Goal: Task Accomplishment & Management: Complete application form

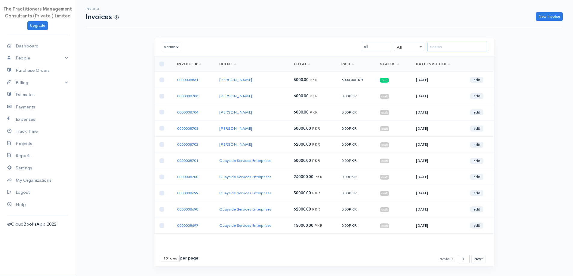
click at [437, 50] on input "search" at bounding box center [457, 47] width 60 height 9
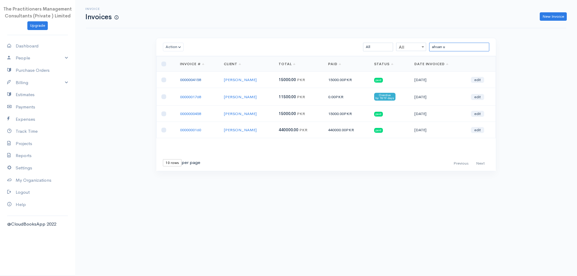
type input "ahsan u"
click at [186, 77] on link "0000004158" at bounding box center [190, 79] width 21 height 5
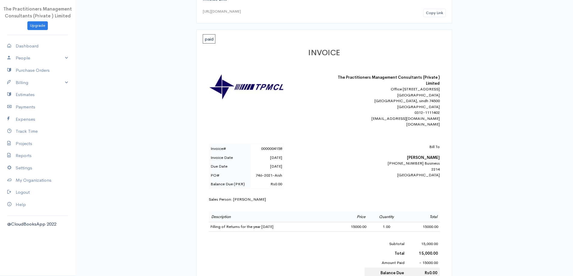
scroll to position [90, 0]
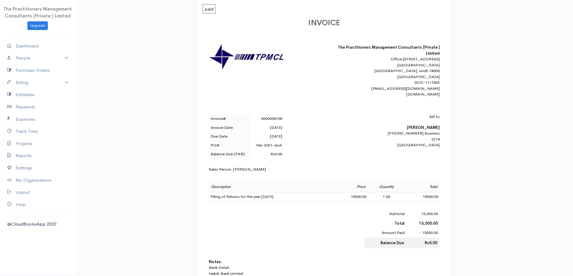
drag, startPoint x: 431, startPoint y: 128, endPoint x: 425, endPoint y: 136, distance: 9.3
click at [430, 129] on div "Bill To Ahsan Ullah Khan 42201-5772460-5 Business 2214 Karachi" at bounding box center [386, 131] width 105 height 34
click at [425, 130] on b "Ahsan Ullah Khan" at bounding box center [423, 127] width 33 height 5
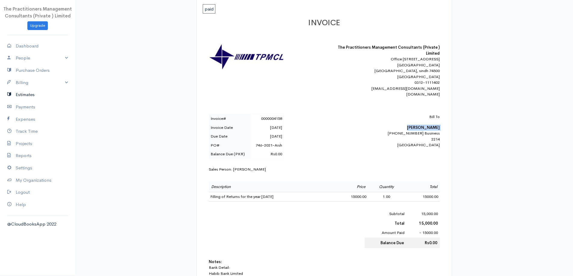
click at [20, 89] on link "Estimates" at bounding box center [37, 95] width 75 height 12
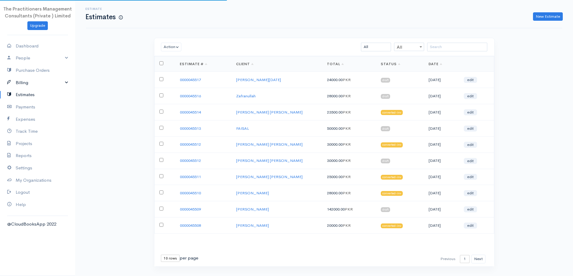
click at [19, 87] on link "Billing" at bounding box center [37, 83] width 75 height 12
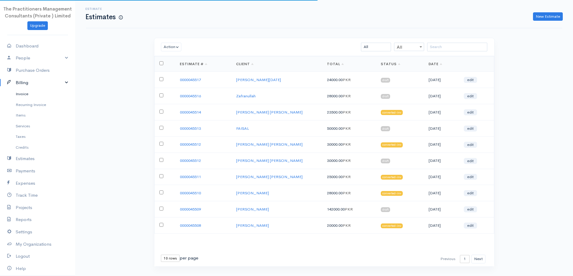
click at [17, 95] on link "Invoice" at bounding box center [37, 94] width 75 height 11
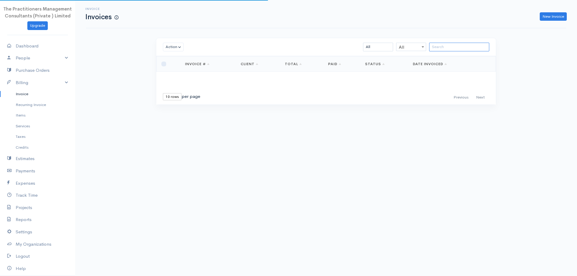
click at [453, 46] on input "search" at bounding box center [459, 47] width 60 height 9
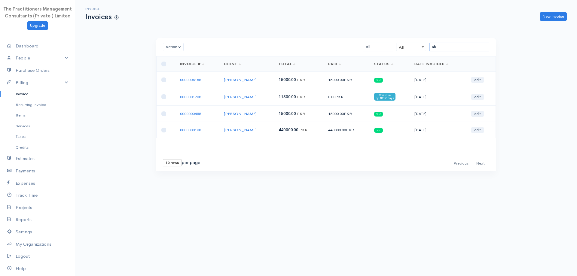
type input "a"
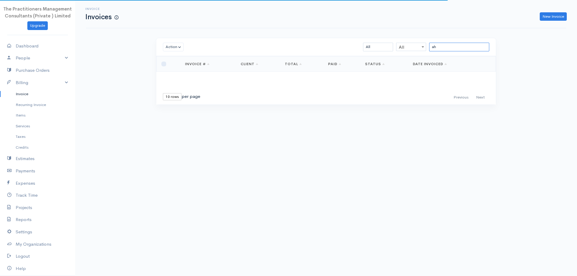
type input "a"
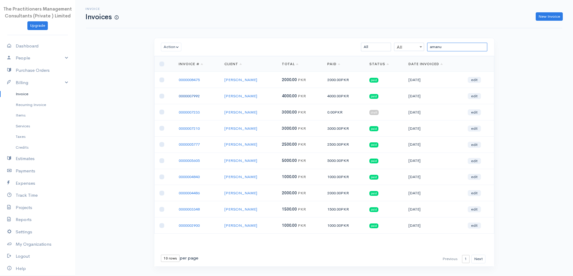
type input "amanu"
click at [197, 97] on link "0000007992" at bounding box center [189, 96] width 21 height 5
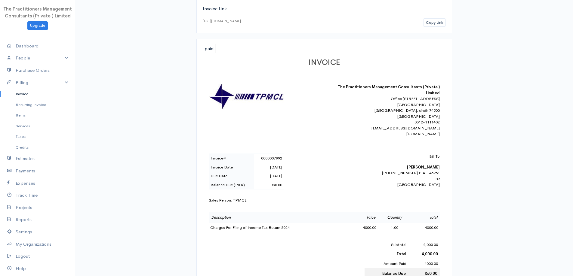
scroll to position [60, 0]
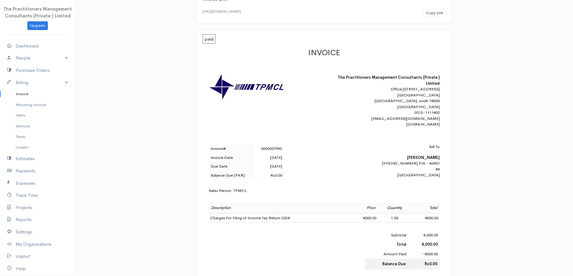
click at [12, 98] on link "Invoice" at bounding box center [37, 94] width 75 height 11
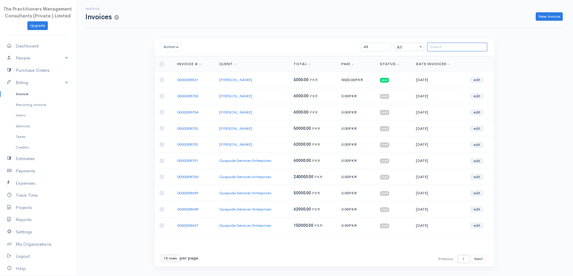
click at [456, 51] on input "search" at bounding box center [457, 47] width 60 height 9
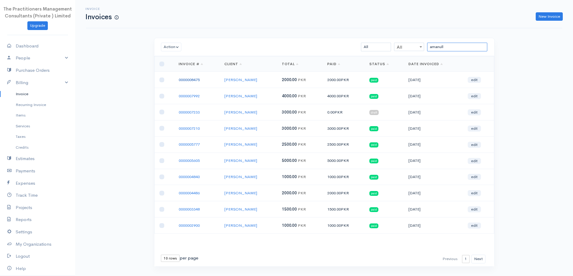
type input "amanull"
click at [197, 78] on link "0000008475" at bounding box center [189, 79] width 21 height 5
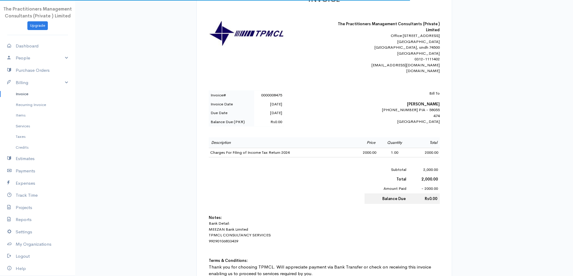
scroll to position [120, 0]
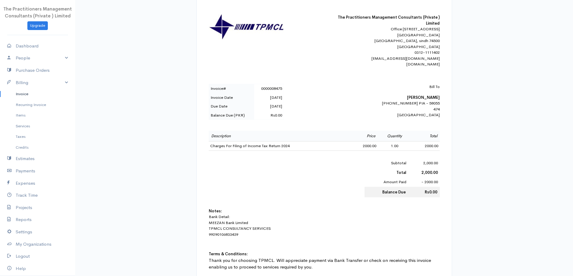
click at [27, 96] on link "Invoice" at bounding box center [37, 94] width 75 height 11
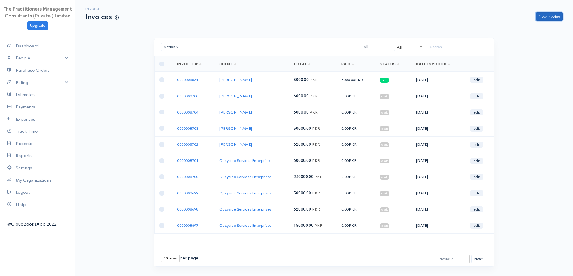
click at [546, 16] on link "New Invoice" at bounding box center [549, 16] width 27 height 9
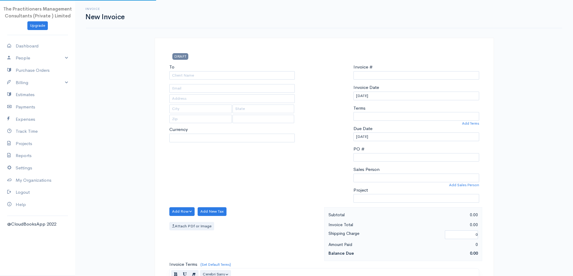
select select "[GEOGRAPHIC_DATA]"
select select "PKR"
type input "0000008706"
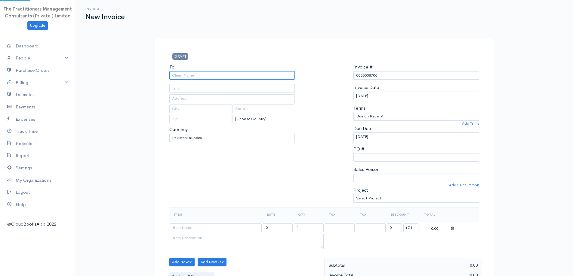
click at [265, 75] on input "To" at bounding box center [232, 75] width 126 height 9
type input "HI Enterprises"
click at [243, 82] on body "The Practitioners Management Consultants (Private ) Limited Upgrade Dashboard P…" at bounding box center [286, 264] width 573 height 528
type input "[PHONE_NUMBER]"
type input "229"
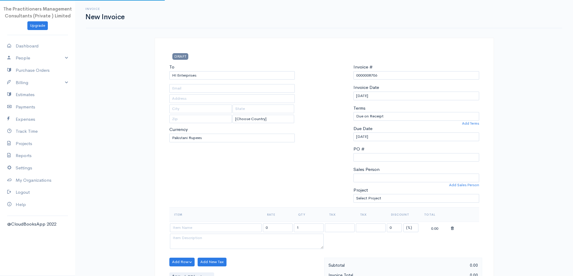
type input "[GEOGRAPHIC_DATA]"
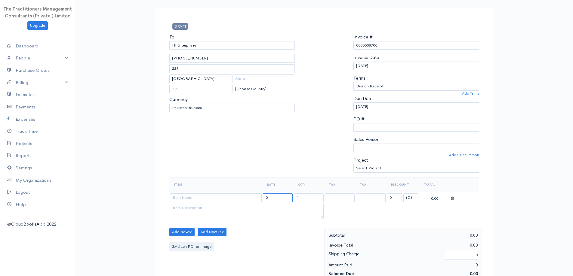
click at [264, 199] on input "0" at bounding box center [278, 198] width 30 height 9
click at [256, 195] on input at bounding box center [216, 198] width 92 height 9
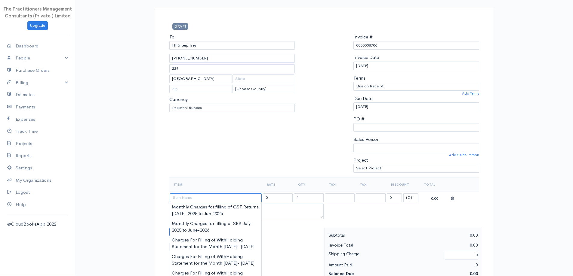
paste input "Charges for Granting Stay against Order Passed on [DATE] for GST Recovery amoun…"
type input "Charges for Granting Stay against Order Passed on [DATE] for GST Recovery amoun…"
type input "200000.00"
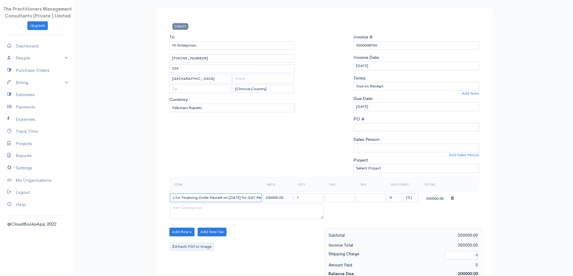
scroll to position [0, 0]
type input "Charges for Finalizing Order Passed on [DATE] for GST Recovery amounting to Rs.…"
click at [269, 200] on input "200000.00" at bounding box center [278, 198] width 30 height 9
type input "1000000.00"
click at [280, 150] on div "To HI Enterprises [PHONE_NUMBER] 229 [GEOGRAPHIC_DATA] [Choose Country] [GEOGRA…" at bounding box center [232, 106] width 132 height 144
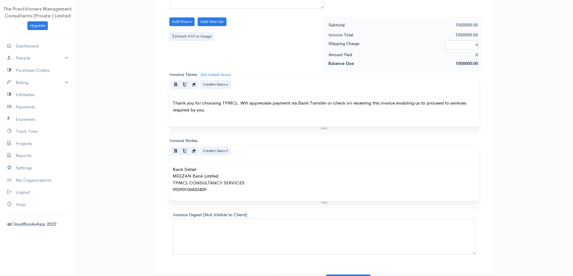
scroll to position [251, 0]
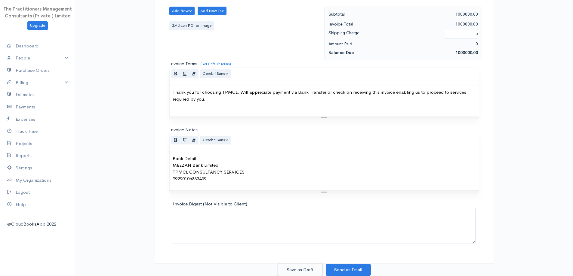
click at [305, 271] on button "Save as Draft" at bounding box center [300, 270] width 45 height 12
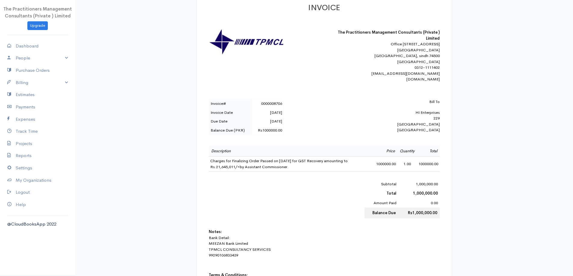
scroll to position [180, 0]
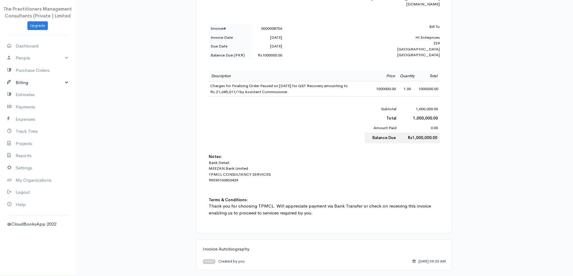
click at [29, 80] on link "Billing" at bounding box center [37, 83] width 75 height 12
click at [22, 97] on link "Invoice" at bounding box center [37, 94] width 75 height 11
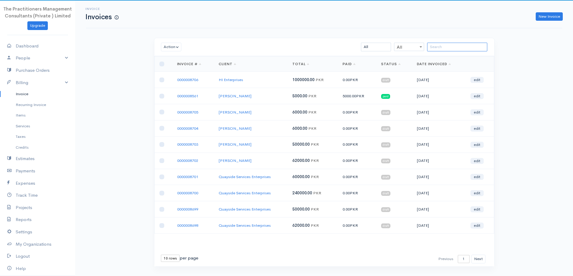
click at [445, 51] on input "search" at bounding box center [457, 47] width 60 height 9
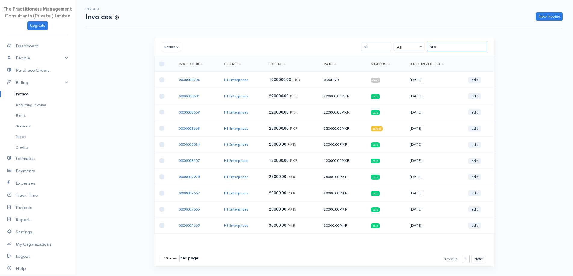
type input "hi e"
click at [189, 81] on link "0000008706" at bounding box center [189, 79] width 21 height 5
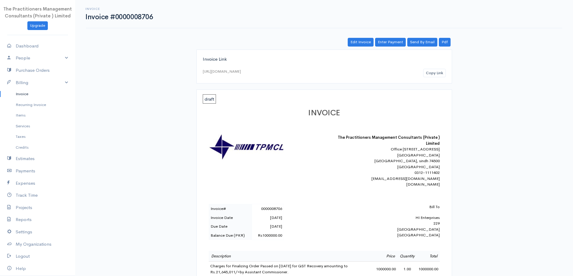
click at [39, 92] on link "Invoice" at bounding box center [37, 94] width 75 height 11
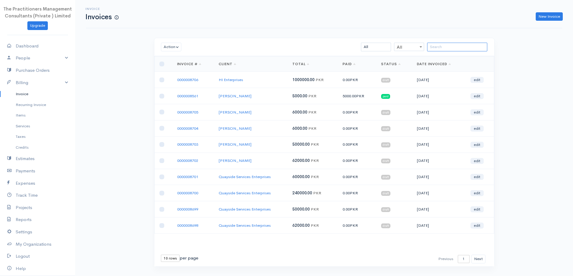
click at [484, 47] on input "search" at bounding box center [457, 47] width 60 height 9
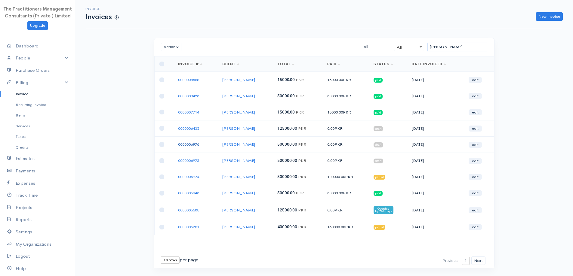
type input "[PERSON_NAME]"
click at [187, 143] on link "0000006976" at bounding box center [188, 144] width 21 height 5
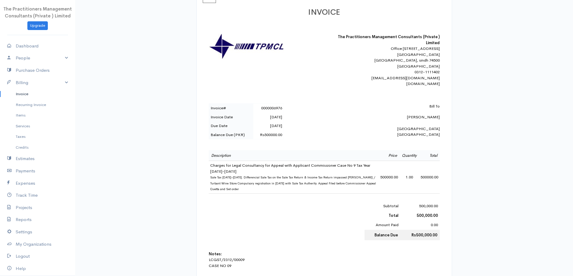
scroll to position [90, 0]
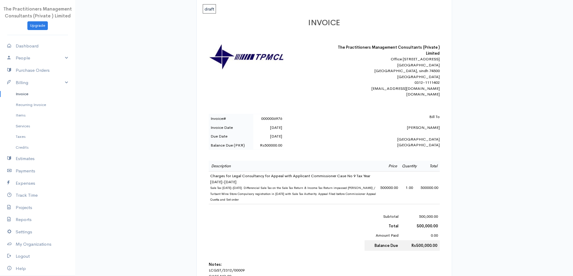
click at [26, 90] on link "Invoice" at bounding box center [37, 94] width 75 height 11
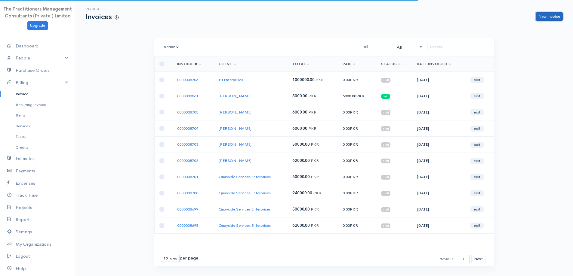
click at [540, 18] on link "New Invoice" at bounding box center [549, 16] width 27 height 9
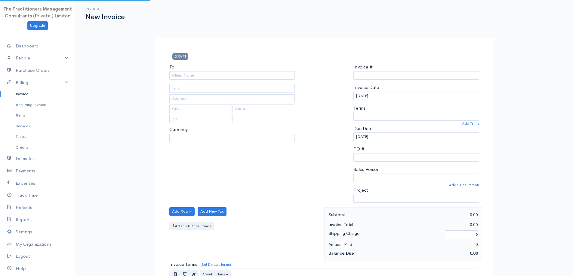
select select "[GEOGRAPHIC_DATA]"
select select "PKR"
type input "0000008707"
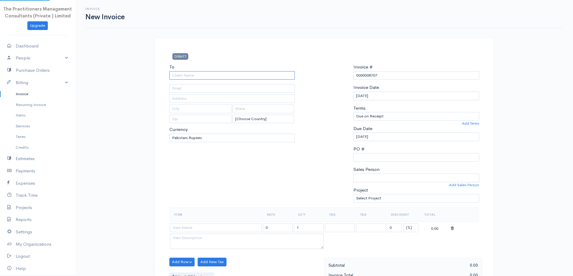
click at [223, 76] on input "To" at bounding box center [232, 75] width 126 height 9
click at [204, 79] on input "sunil kum" at bounding box center [232, 75] width 126 height 9
click at [231, 91] on input "text" at bounding box center [232, 88] width 126 height 9
click at [216, 78] on input "sunil kum" at bounding box center [232, 75] width 126 height 9
type input "[PERSON_NAME]"
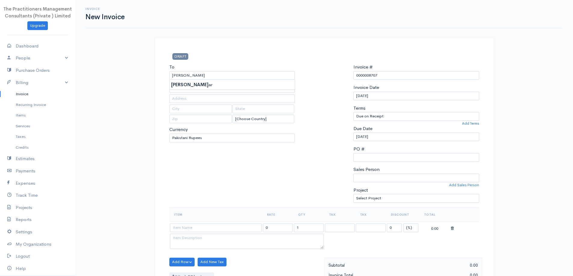
click at [219, 86] on body "The Practitioners Management Consultants (Private ) Limited Upgrade Dashboard P…" at bounding box center [286, 264] width 573 height 528
type input "[PHONE_NUMBER]"
type input "[GEOGRAPHIC_DATA]"
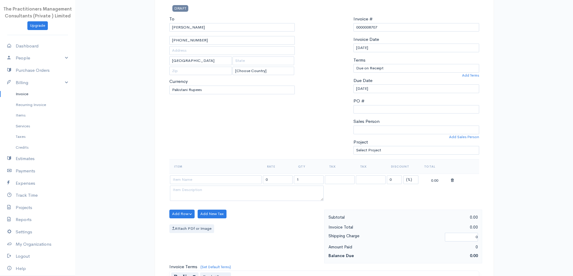
scroll to position [60, 0]
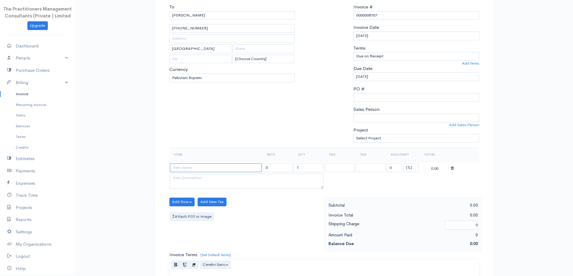
click at [241, 164] on input at bounding box center [216, 168] width 92 height 9
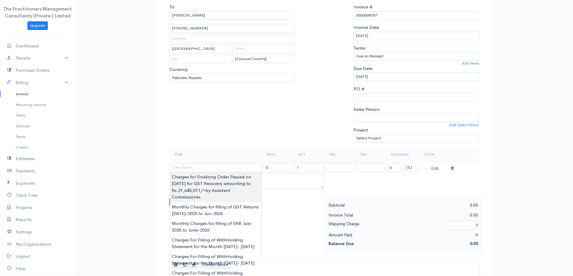
type input "Charges for Finalizing Order Passed on [DATE] for GST Recovery amounting to Rs.…"
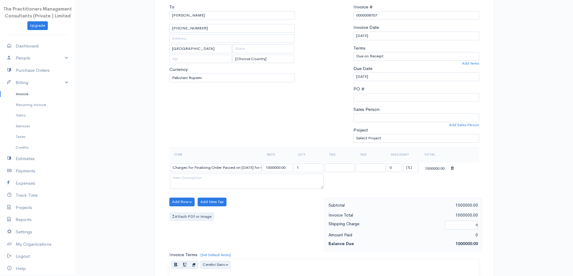
click at [249, 177] on body "The Practitioners Management Consultants (Private ) Limited Upgrade Dashboard P…" at bounding box center [286, 204] width 573 height 528
click at [245, 170] on input "Charges for Finalizing Order Passed on [DATE] for GST Recovery amounting to Rs.…" at bounding box center [216, 168] width 92 height 9
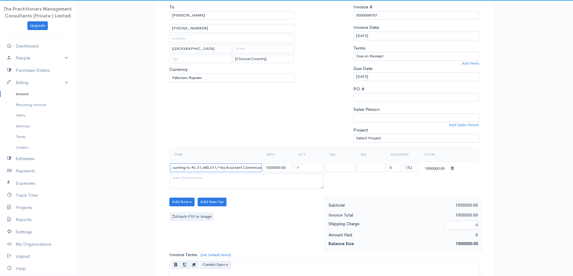
scroll to position [0, 133]
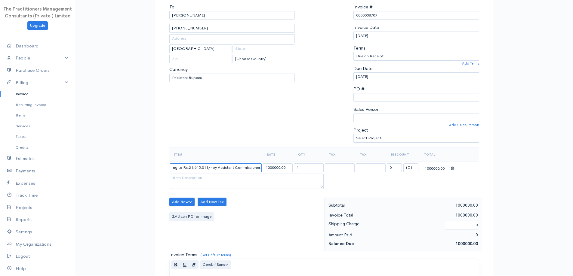
drag, startPoint x: 237, startPoint y: 170, endPoint x: 345, endPoint y: 189, distance: 109.6
click at [345, 189] on table "Item Rate Qty Tax Tax Discount Total Charges for Finalizing Order Passed on [DA…" at bounding box center [324, 168] width 310 height 43
drag, startPoint x: 286, startPoint y: 169, endPoint x: 268, endPoint y: 165, distance: 19.1
click at [268, 165] on input "1000000.00" at bounding box center [278, 168] width 30 height 9
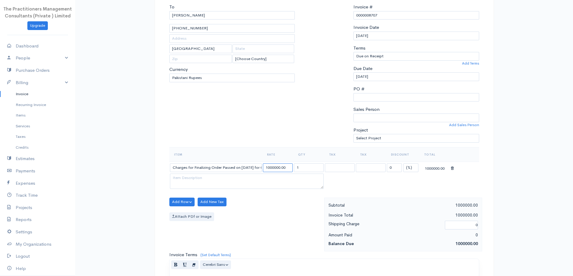
type input "1"
type input "250000"
click at [254, 166] on input "Charges for Finalizing Order Passed on [DATE] for GST Recovery amounting to Rs.…" at bounding box center [216, 168] width 92 height 9
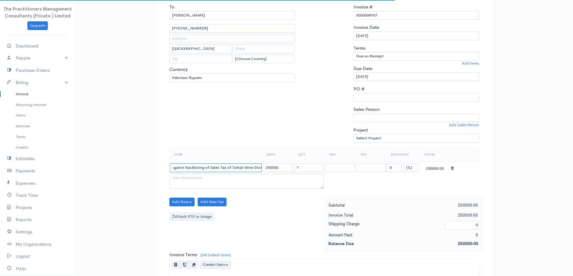
scroll to position [0, 54]
click at [230, 168] on input "Charges for Finalizing Order Against Backlisting of Sales Tax of Turbat Wine St…" at bounding box center [216, 168] width 92 height 9
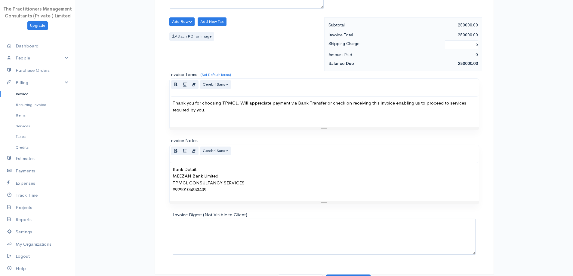
scroll to position [251, 0]
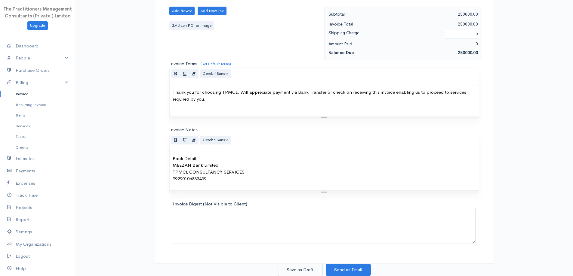
type input "Charges for Finalizing Order Against Backlisting of Sales Tax of Turbat Wine St…"
click at [308, 268] on button "Save as Draft" at bounding box center [300, 270] width 45 height 12
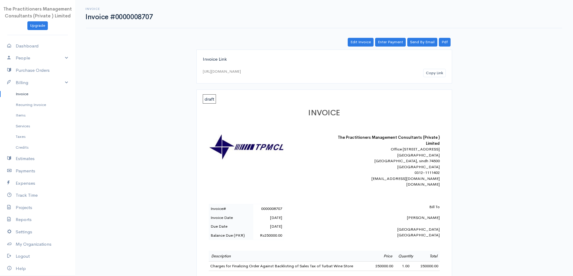
click at [360, 38] on div "Invoice Invoice #0000008707 Actions Edit Invoice Enter Payment Print Send By Em…" at bounding box center [324, 225] width 498 height 451
click at [360, 39] on link "Edit Invoice" at bounding box center [361, 42] width 26 height 9
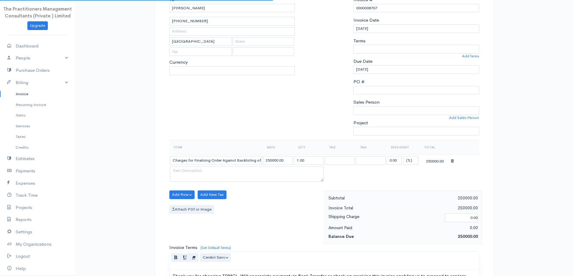
select select
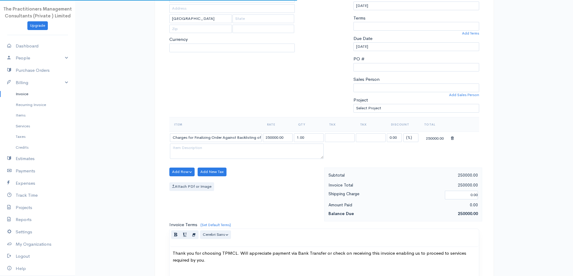
select select "[GEOGRAPHIC_DATA]"
select select "PKR"
select select "0"
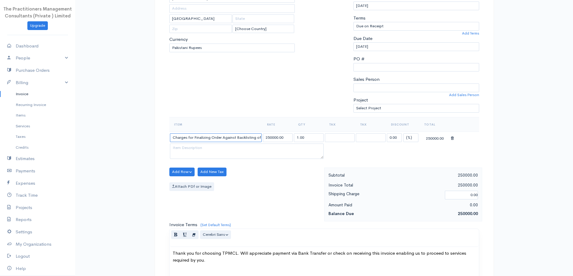
click at [240, 137] on input "Charges for Finalizing Order Against Backlisting of Sales Tax of Turbat Wine St…" at bounding box center [216, 138] width 92 height 9
type input "Charges for Finalizing Order Against Blacklisting of Sales Tax of Turbat Wine S…"
click at [264, 176] on div "Add Row Add Item Row Add Time Row Add New Tax Attach PDf or Image" at bounding box center [245, 195] width 158 height 54
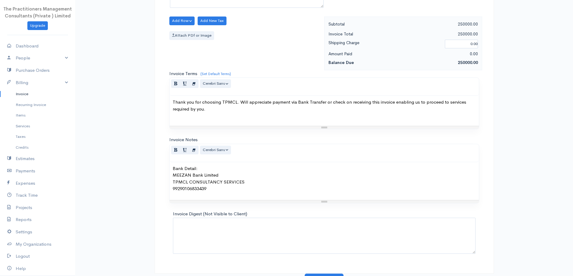
scroll to position [251, 0]
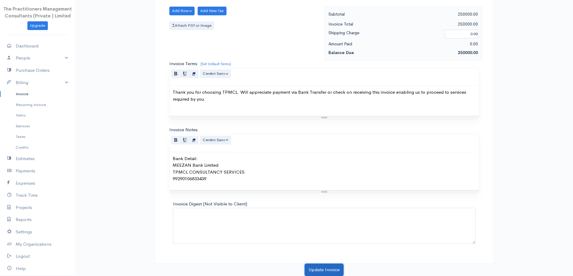
click at [337, 272] on button "Update Invoice" at bounding box center [324, 270] width 39 height 12
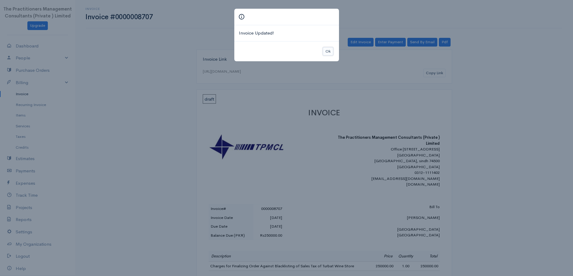
click at [330, 52] on button "Ok" at bounding box center [328, 51] width 11 height 9
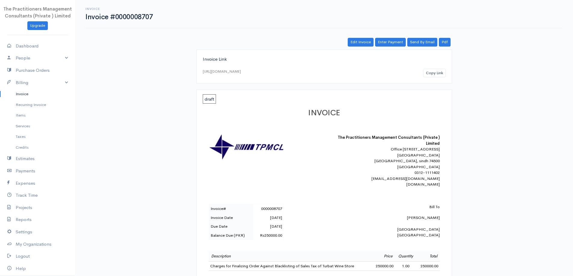
click at [27, 96] on link "Invoice" at bounding box center [37, 94] width 75 height 11
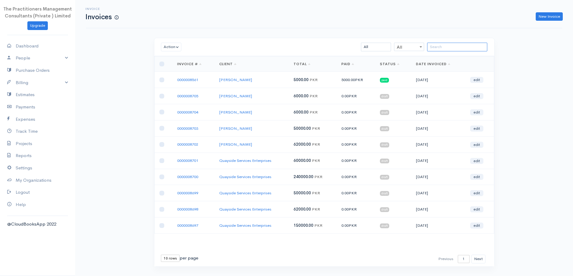
click at [452, 49] on input "search" at bounding box center [457, 47] width 60 height 9
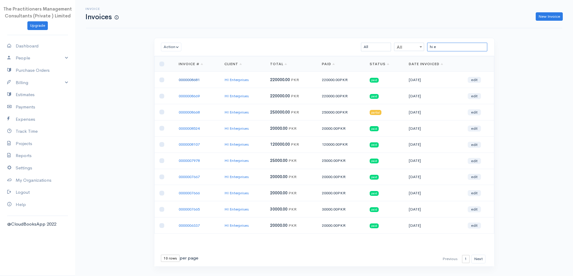
type input "hi e"
click at [192, 79] on link "0000008681" at bounding box center [189, 79] width 21 height 5
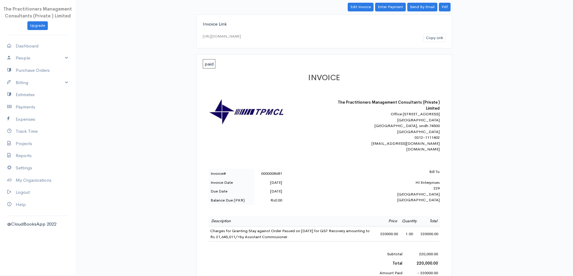
scroll to position [30, 0]
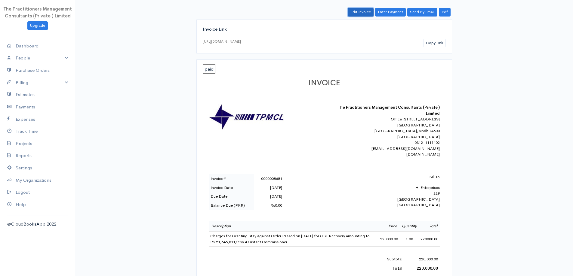
click at [366, 11] on link "Edit Invoice" at bounding box center [361, 12] width 26 height 9
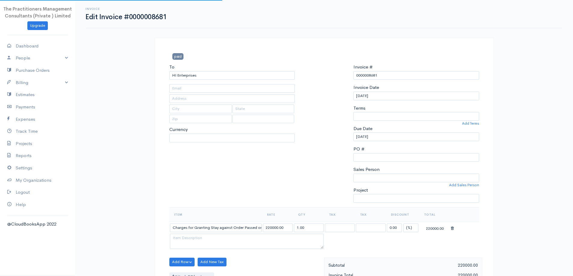
type input "[PHONE_NUMBER]"
type input "229"
type input "[GEOGRAPHIC_DATA]"
select select
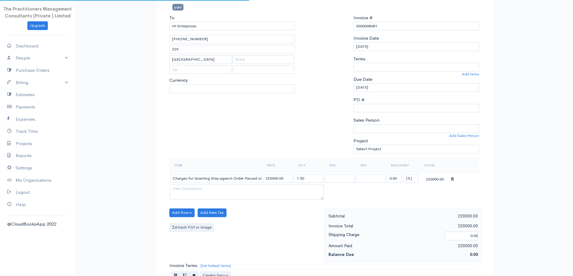
select select "[GEOGRAPHIC_DATA]"
select select "0"
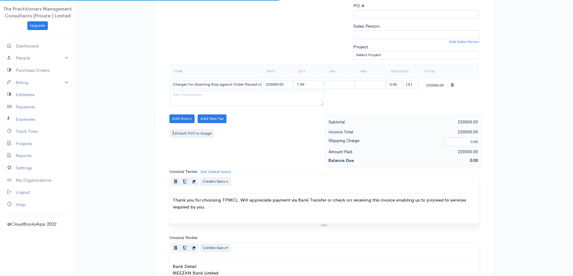
scroll to position [150, 0]
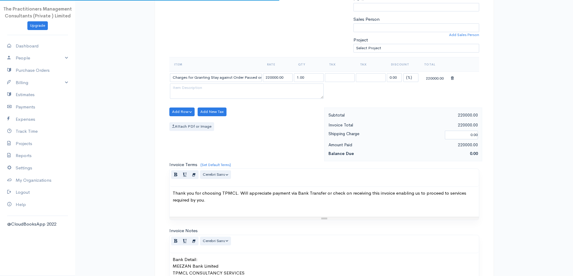
select select "PKR"
drag, startPoint x: 172, startPoint y: 79, endPoint x: 424, endPoint y: 131, distance: 256.7
click at [424, 131] on div "paid To HI Enterprises 42301-6966573-9 229 Karachi [Choose Country] United Stat…" at bounding box center [324, 126] width 339 height 477
